Goal: Information Seeking & Learning: Learn about a topic

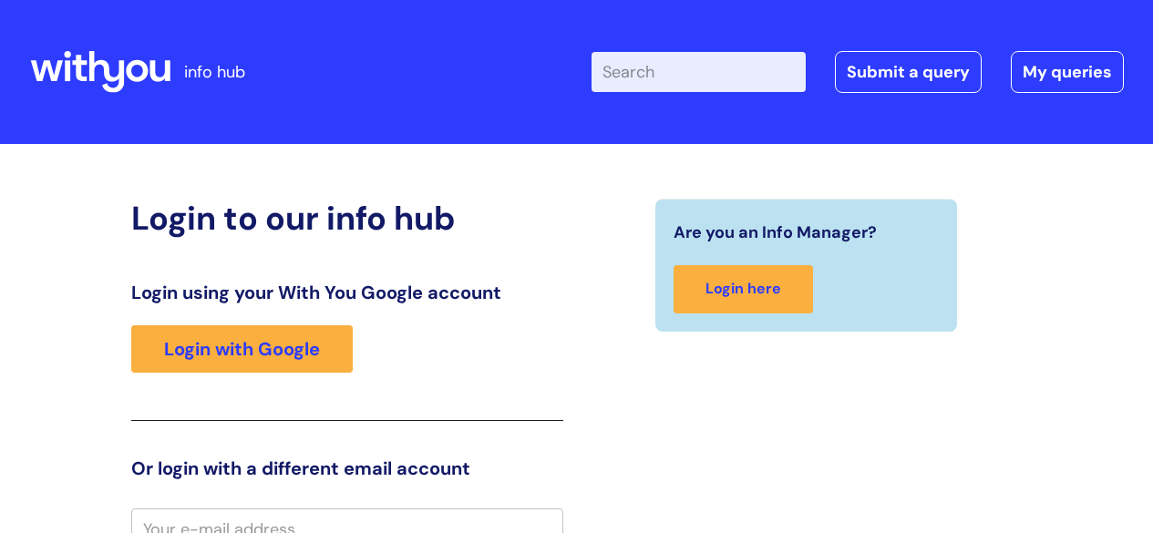
scroll to position [16, 0]
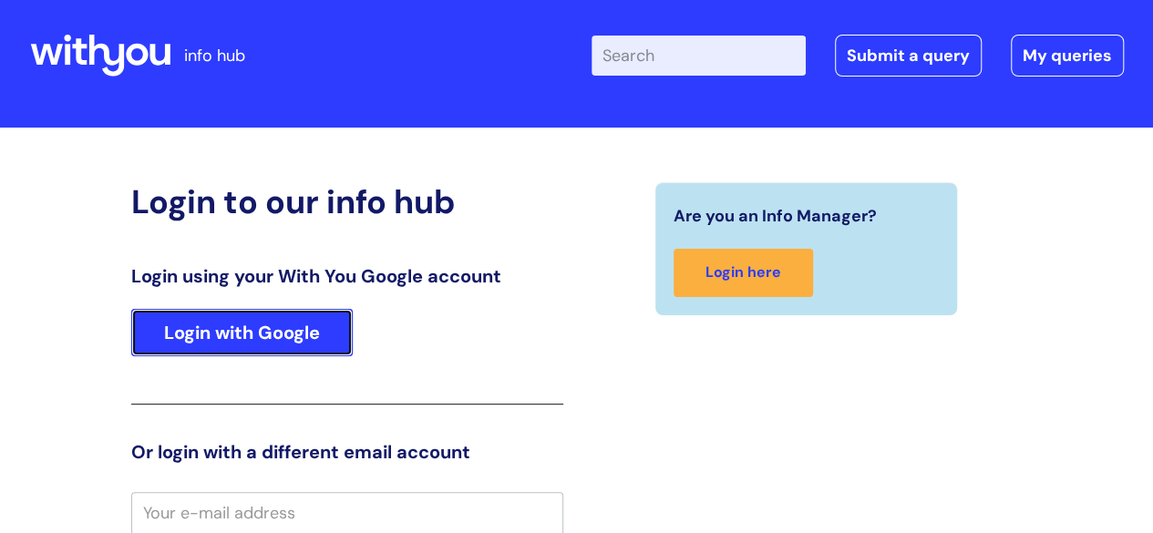
click at [290, 329] on link "Login with Google" at bounding box center [242, 332] width 222 height 47
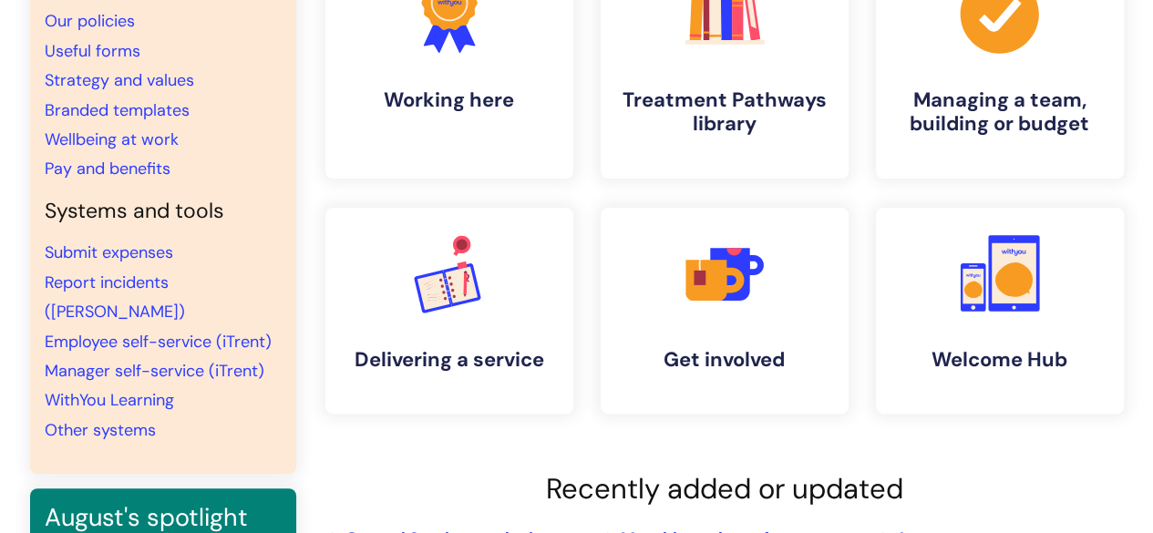
scroll to position [219, 0]
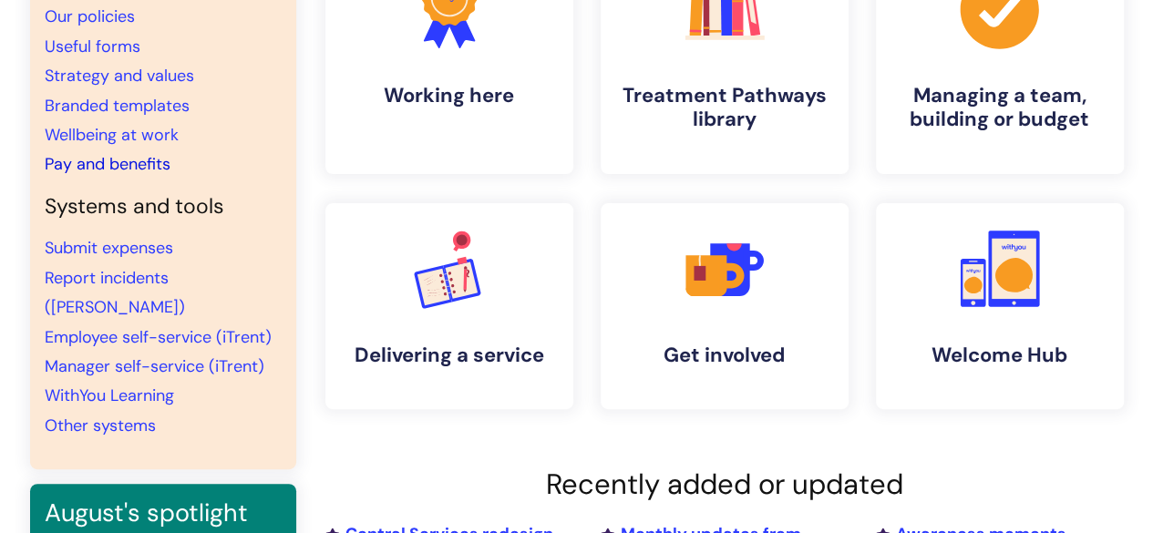
click at [156, 164] on link "Pay and benefits" at bounding box center [108, 164] width 126 height 22
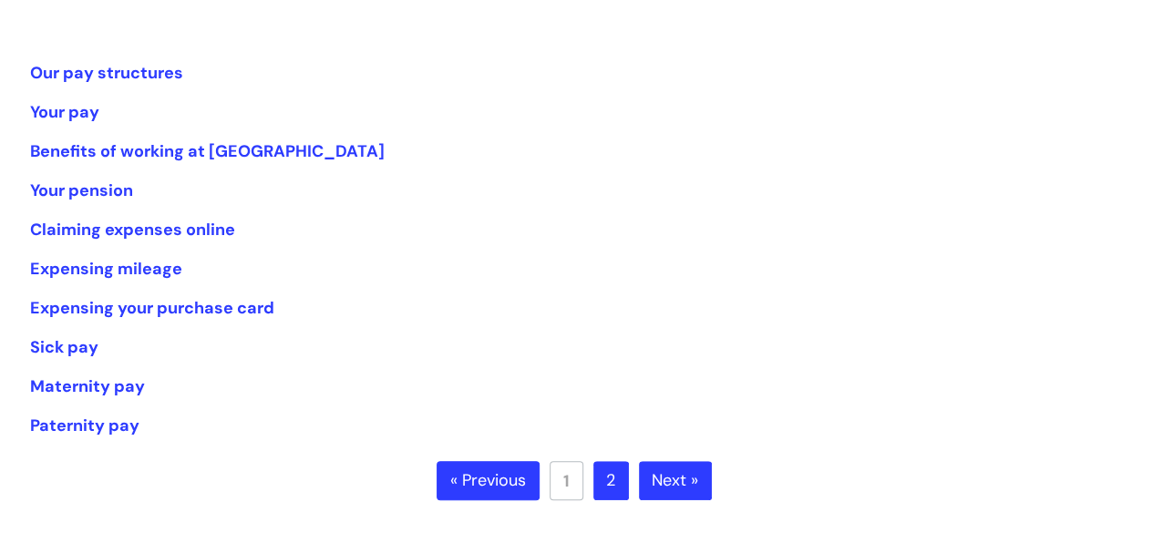
scroll to position [328, 0]
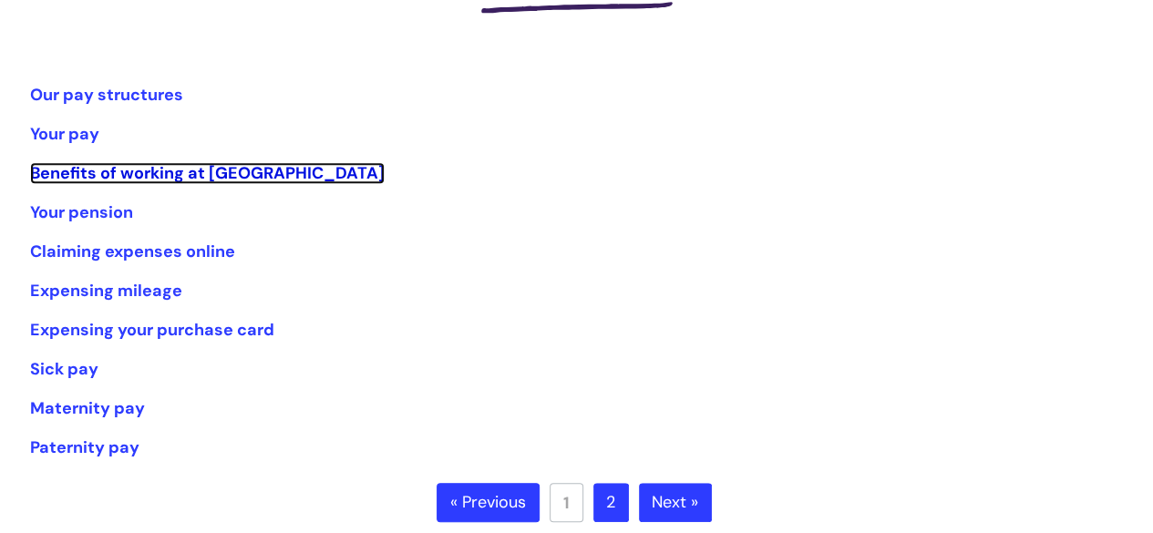
click at [156, 164] on link "Benefits of working at WithYou" at bounding box center [207, 173] width 355 height 22
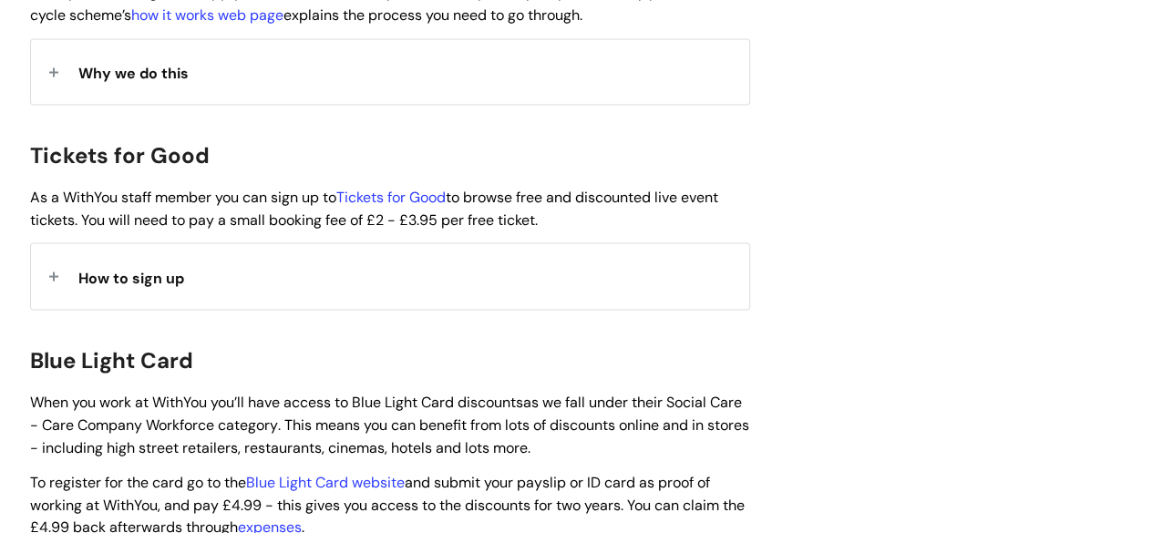
scroll to position [1641, 0]
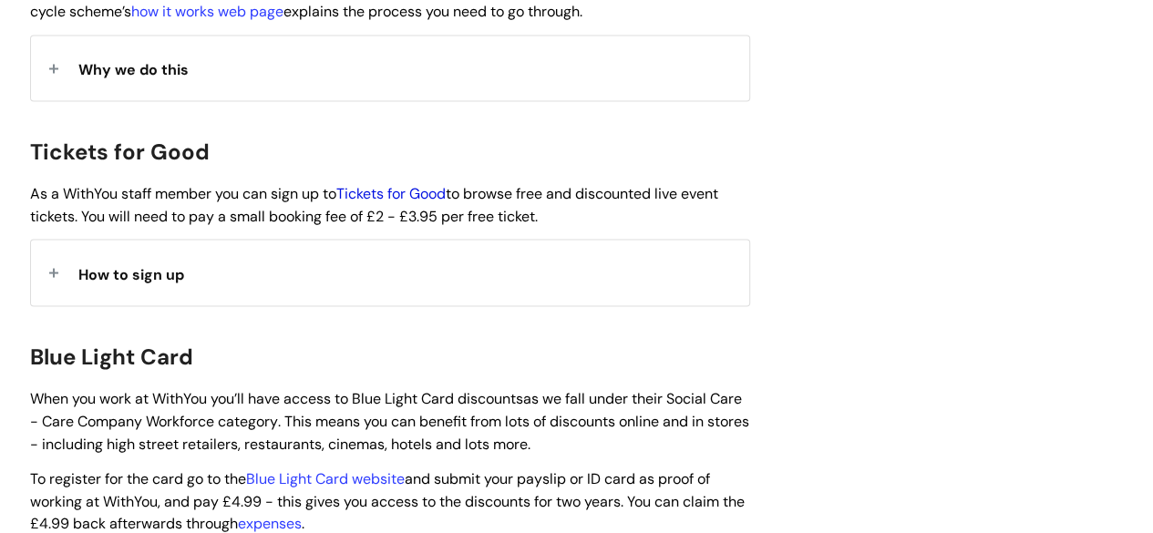
click at [375, 183] on link "Tickets for Good" at bounding box center [390, 192] width 109 height 19
